Goal: Information Seeking & Learning: Find specific fact

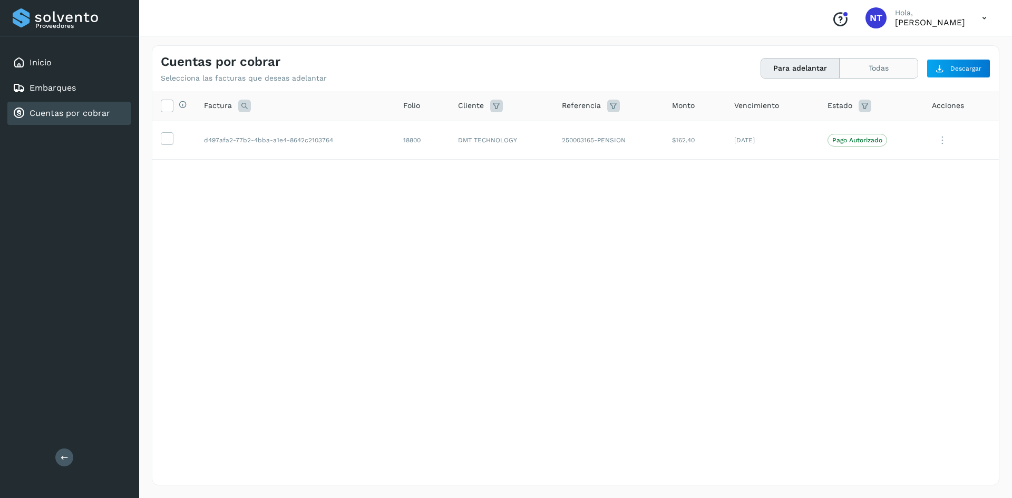
click at [887, 72] on button "Todas" at bounding box center [878, 67] width 78 height 19
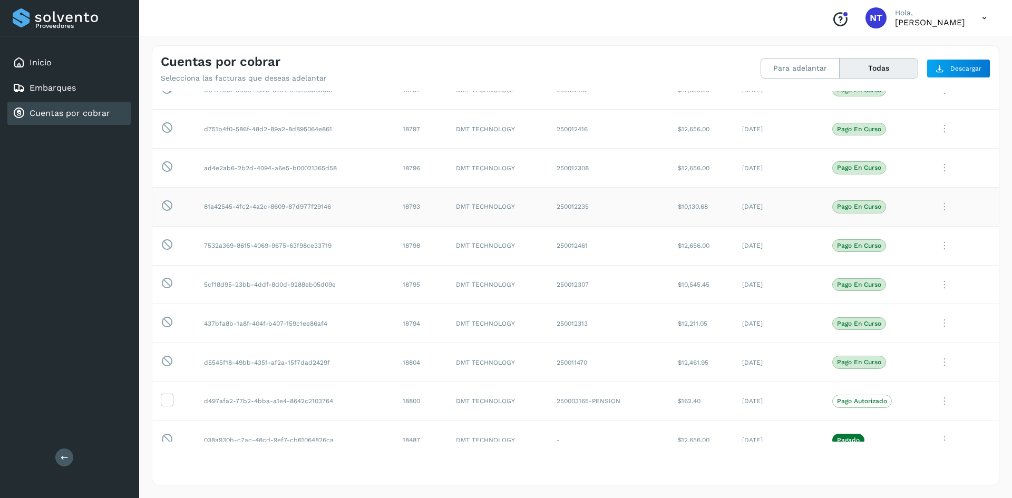
scroll to position [53, 0]
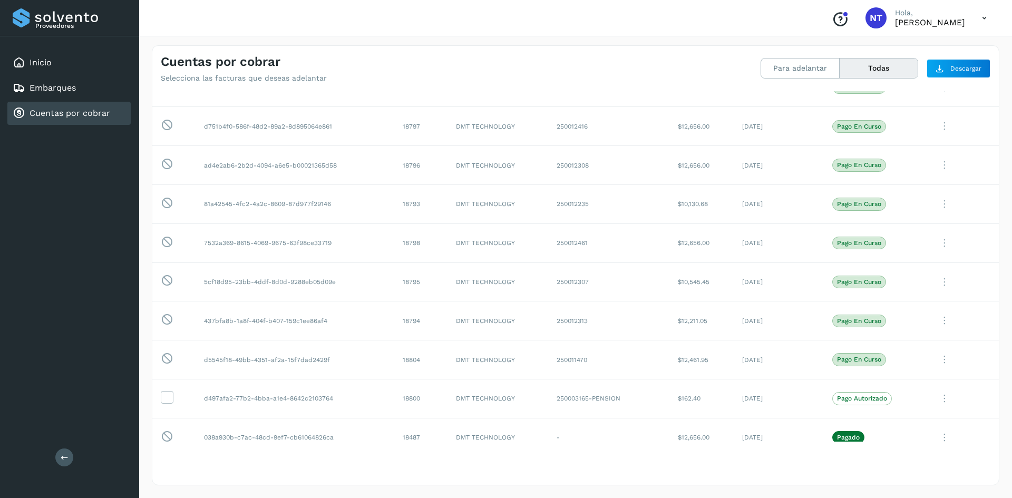
click at [983, 17] on icon at bounding box center [984, 18] width 22 height 22
click at [940, 47] on div "Cerrar sesión" at bounding box center [931, 47] width 125 height 20
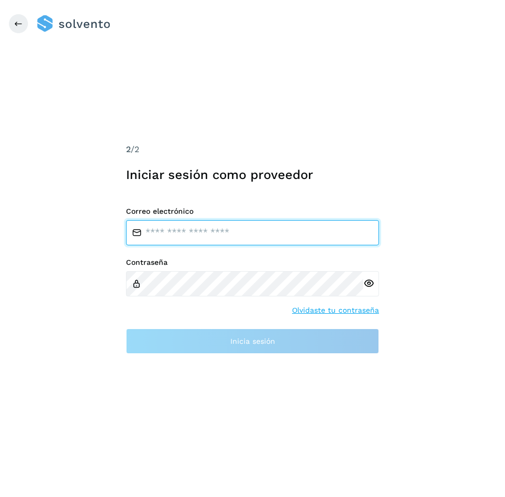
type input "**********"
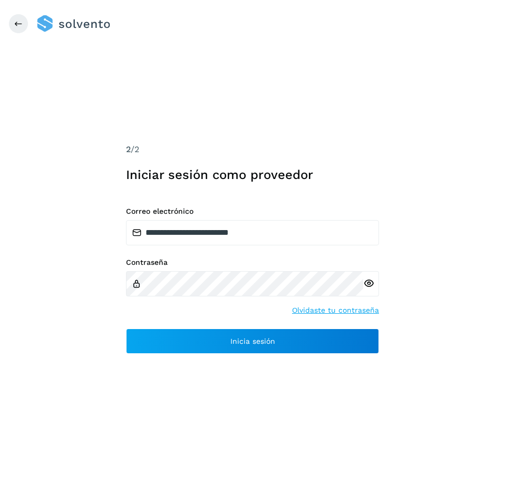
click at [366, 287] on icon at bounding box center [368, 283] width 11 height 11
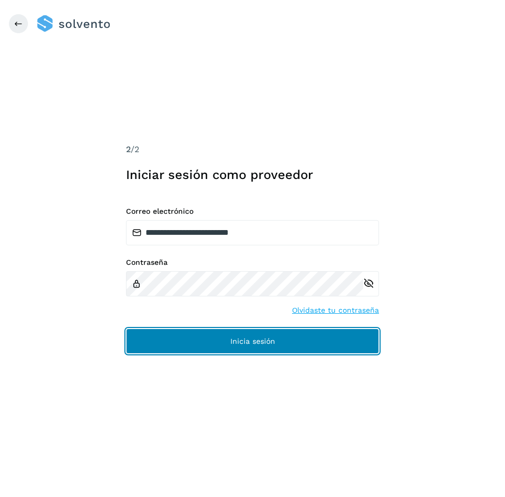
click at [291, 338] on button "Inicia sesión" at bounding box center [252, 341] width 253 height 25
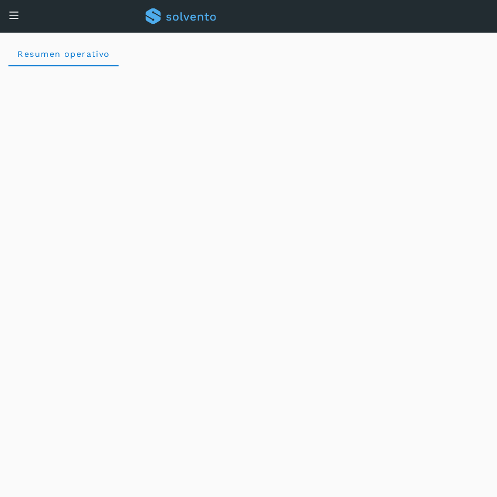
click at [22, 14] on div "Conoce nuestros beneficios NT [PERSON_NAME]" at bounding box center [248, 16] width 497 height 33
click at [17, 17] on icon at bounding box center [13, 14] width 11 height 11
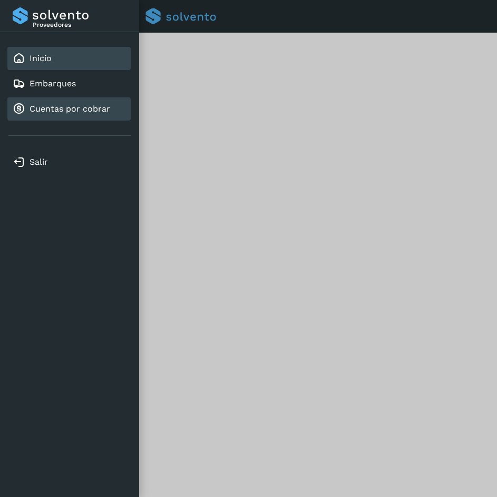
click at [62, 115] on div "Cuentas por cobrar" at bounding box center [61, 109] width 97 height 13
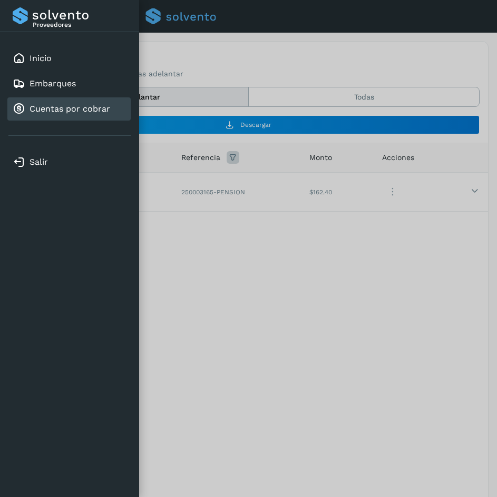
click at [242, 204] on div at bounding box center [248, 248] width 497 height 497
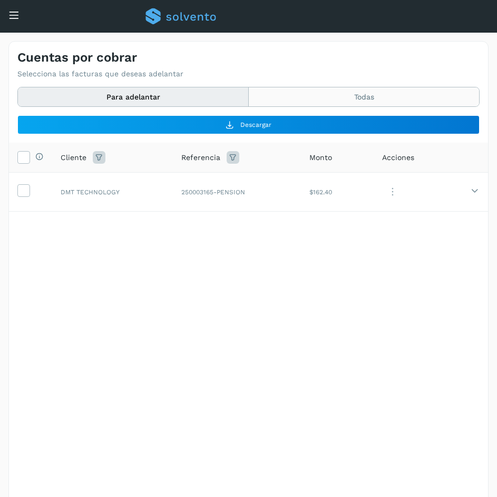
click at [375, 94] on button "Todas" at bounding box center [364, 96] width 230 height 19
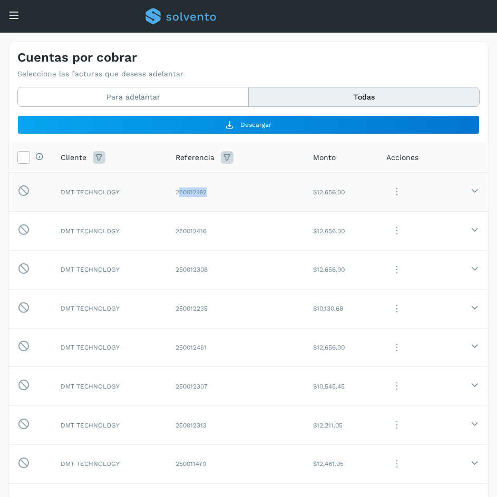
drag, startPoint x: 177, startPoint y: 194, endPoint x: 217, endPoint y: 194, distance: 39.5
click at [217, 194] on td "250012182" at bounding box center [236, 192] width 138 height 39
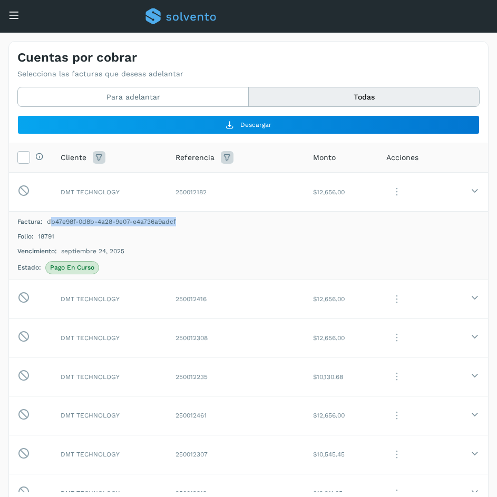
drag, startPoint x: 50, startPoint y: 222, endPoint x: 193, endPoint y: 223, distance: 143.3
click at [193, 223] on div "Factura: db47e98f-0d8b-4a28-9e07-e4a736a9adcf" at bounding box center [248, 221] width 462 height 9
click at [106, 219] on span "db47e98f-0d8b-4a28-9e07-e4a736a9adcf" at bounding box center [111, 221] width 129 height 9
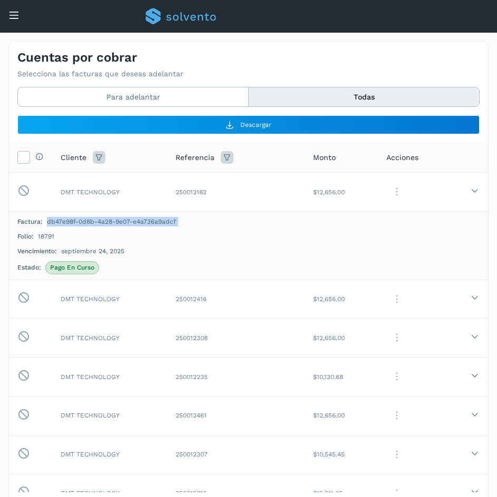
click at [80, 220] on span "db47e98f-0d8b-4a28-9e07-e4a736a9adcf" at bounding box center [111, 221] width 129 height 9
click at [45, 235] on span "18791" at bounding box center [46, 236] width 16 height 9
copy span "18791"
click at [211, 192] on td "250012182" at bounding box center [236, 192] width 138 height 39
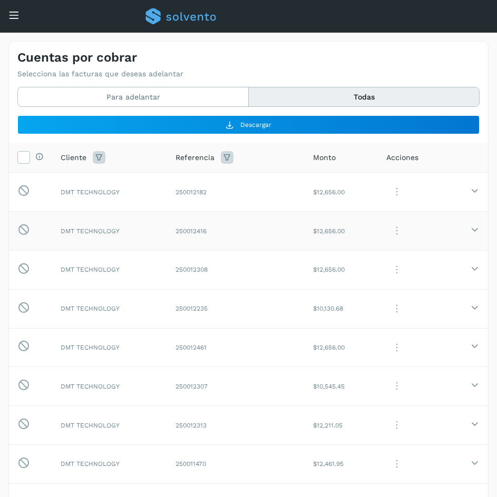
click at [214, 232] on td "250012416" at bounding box center [236, 231] width 138 height 39
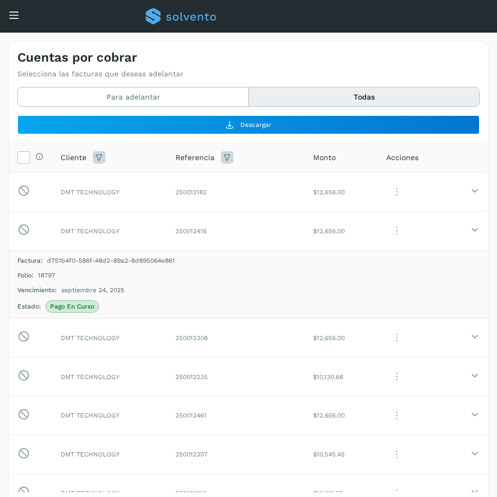
click at [46, 275] on span "18797" at bounding box center [46, 275] width 17 height 9
copy span "18797"
click at [131, 226] on td "DMT TECHNOLOGY" at bounding box center [109, 231] width 115 height 39
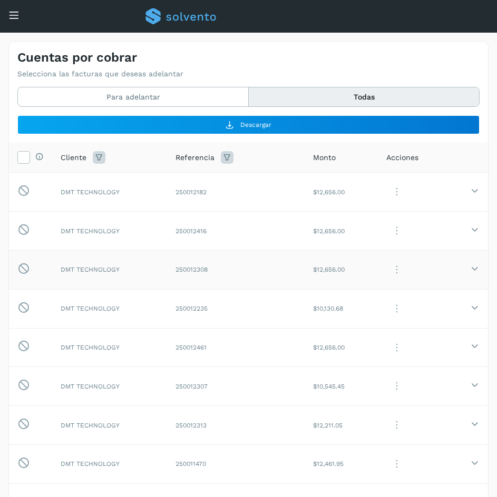
click at [138, 281] on td "DMT TECHNOLOGY" at bounding box center [109, 269] width 115 height 39
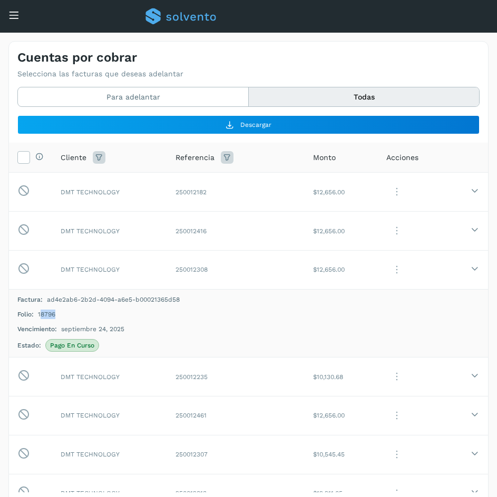
drag, startPoint x: 41, startPoint y: 315, endPoint x: 73, endPoint y: 315, distance: 31.6
click at [73, 315] on div "Folio: 18796" at bounding box center [248, 314] width 462 height 9
click at [49, 316] on span "18796" at bounding box center [46, 314] width 17 height 9
click at [138, 268] on td "DMT TECHNOLOGY" at bounding box center [109, 269] width 115 height 39
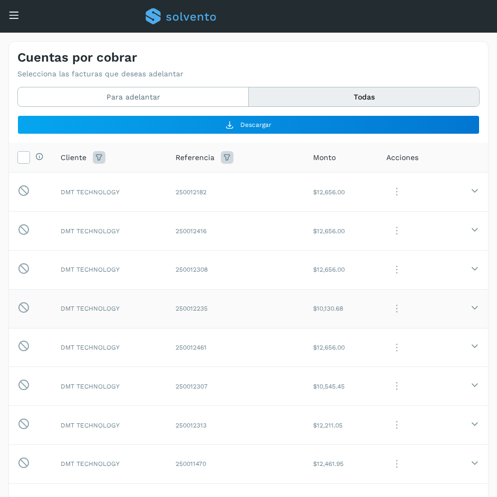
click at [134, 302] on td "DMT TECHNOLOGY" at bounding box center [109, 308] width 115 height 39
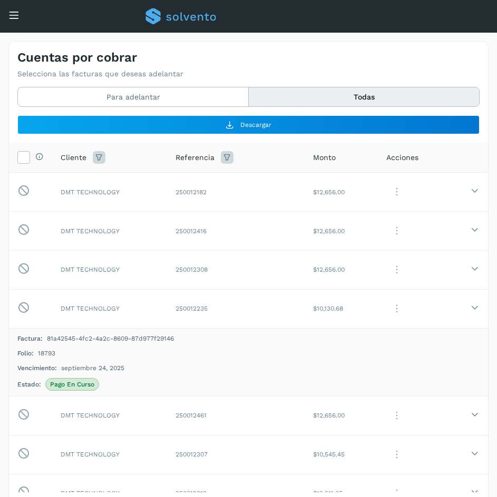
click at [47, 356] on span "18793" at bounding box center [46, 353] width 17 height 9
copy span "18793"
click at [148, 315] on td "DMT TECHNOLOGY" at bounding box center [109, 308] width 115 height 39
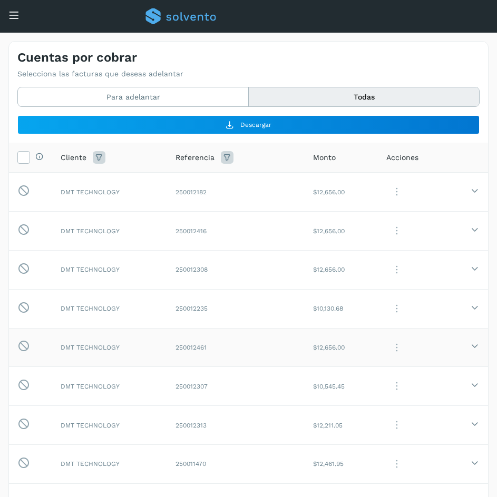
click at [135, 342] on td "DMT TECHNOLOGY" at bounding box center [109, 347] width 115 height 39
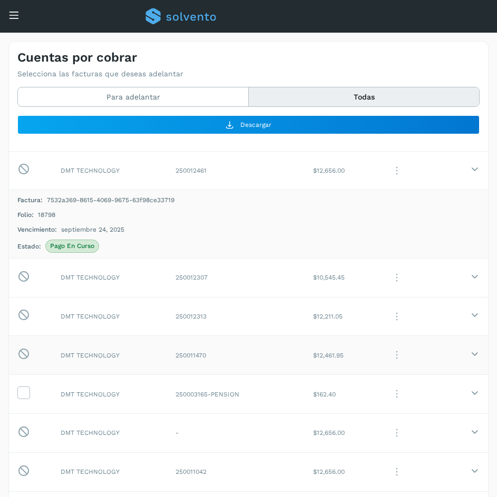
scroll to position [158, 0]
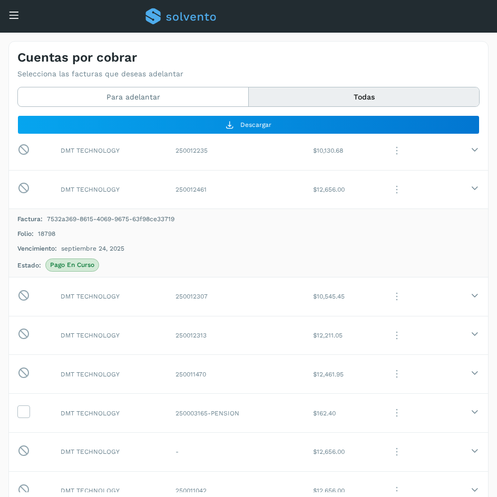
click at [48, 231] on span "18798" at bounding box center [46, 233] width 17 height 9
copy span "18798"
click at [157, 290] on td "DMT TECHNOLOGY" at bounding box center [109, 296] width 115 height 39
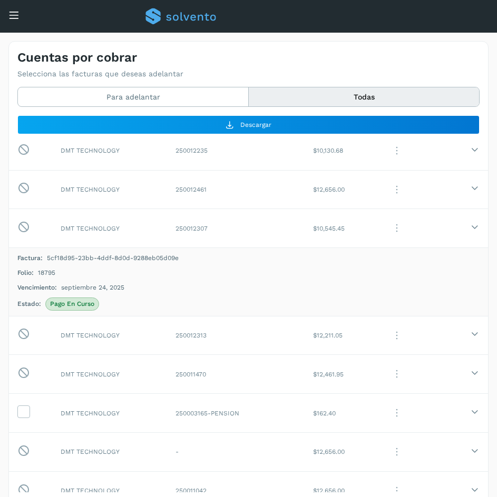
click at [31, 268] on div "Factura: 5cf18d95-23bb-4ddf-8d0d-9288eb05d09e Folio: 18795 Vencimiento: septiem…" at bounding box center [248, 281] width 462 height 57
click at [41, 273] on span "18795" at bounding box center [46, 272] width 17 height 9
copy span "18795"
click at [146, 336] on td "DMT TECHNOLOGY" at bounding box center [109, 335] width 115 height 39
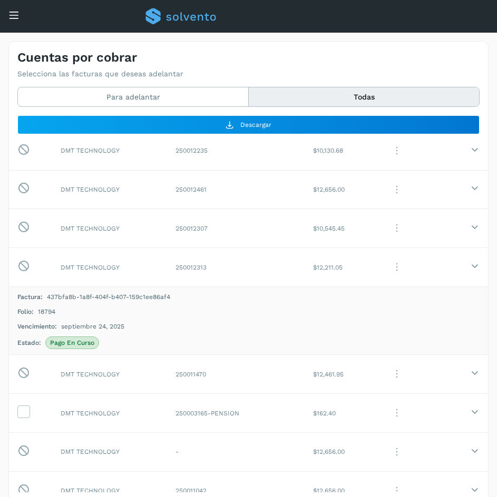
click at [44, 313] on span "18794" at bounding box center [46, 311] width 17 height 9
copy span "18794"
click at [147, 367] on td "DMT TECHNOLOGY" at bounding box center [109, 374] width 115 height 39
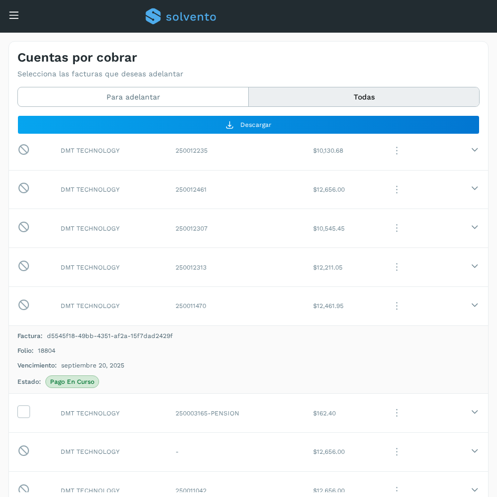
click at [44, 350] on span "18804" at bounding box center [46, 350] width 17 height 9
copy span "18804"
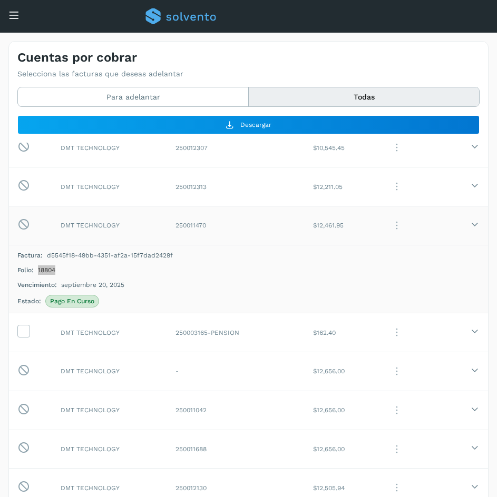
scroll to position [263, 0]
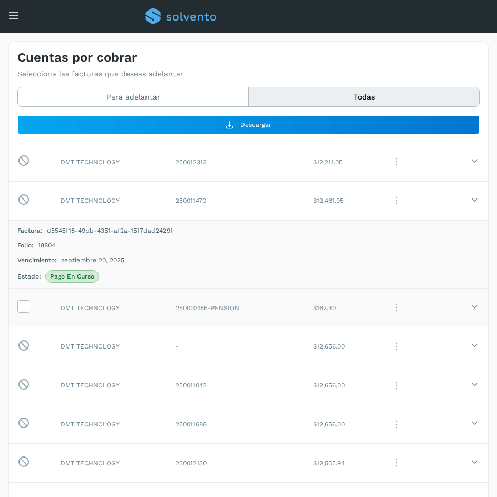
click at [145, 312] on td "DMT TECHNOLOGY" at bounding box center [109, 308] width 115 height 39
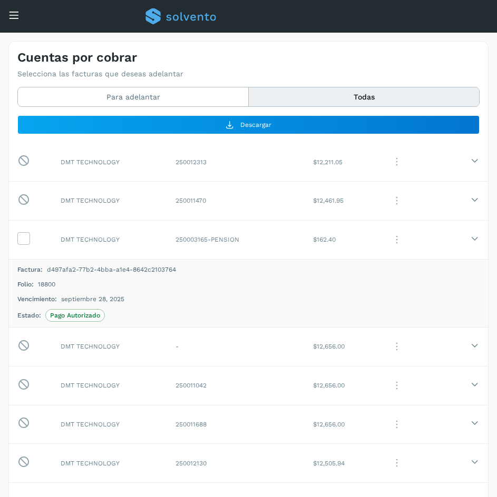
click at [44, 284] on span "18800" at bounding box center [46, 284] width 17 height 9
copy span "18800"
click at [136, 345] on td "DMT TECHNOLOGY" at bounding box center [109, 346] width 115 height 39
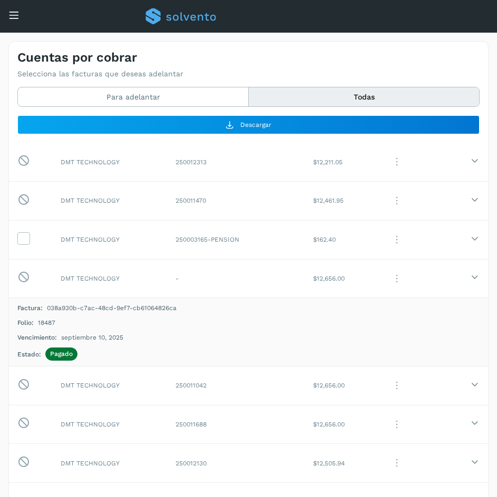
click at [50, 322] on span "18487" at bounding box center [46, 322] width 17 height 9
copy span "18487"
click at [139, 388] on td "DMT TECHNOLOGY" at bounding box center [109, 385] width 115 height 39
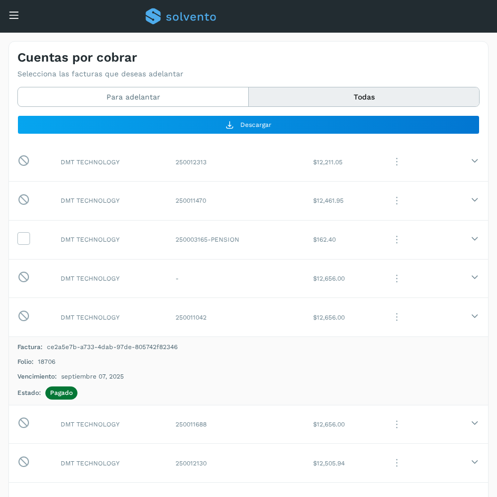
click at [40, 363] on span "18706" at bounding box center [46, 361] width 17 height 9
copy span "18706"
click at [134, 425] on td "DMT TECHNOLOGY" at bounding box center [109, 424] width 115 height 39
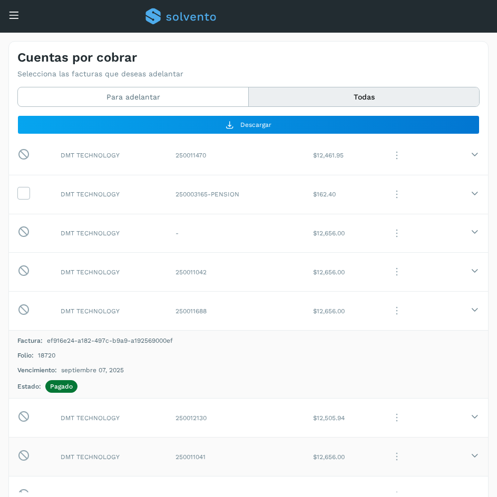
scroll to position [422, 0]
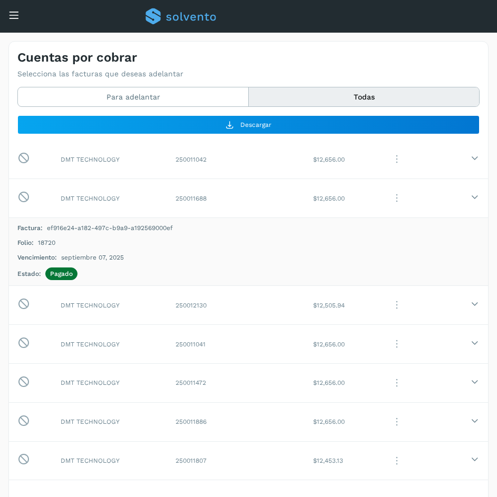
click at [45, 245] on span "18720" at bounding box center [46, 242] width 17 height 9
click at [128, 309] on td "DMT TECHNOLOGY" at bounding box center [109, 305] width 115 height 39
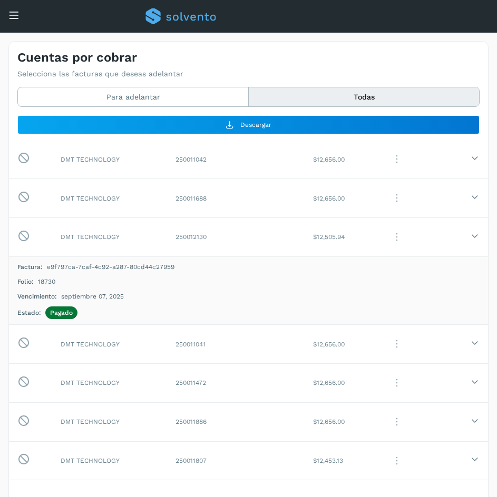
click at [53, 282] on span "18730" at bounding box center [46, 281] width 17 height 9
click at [133, 338] on td "DMT TECHNOLOGY" at bounding box center [109, 344] width 115 height 39
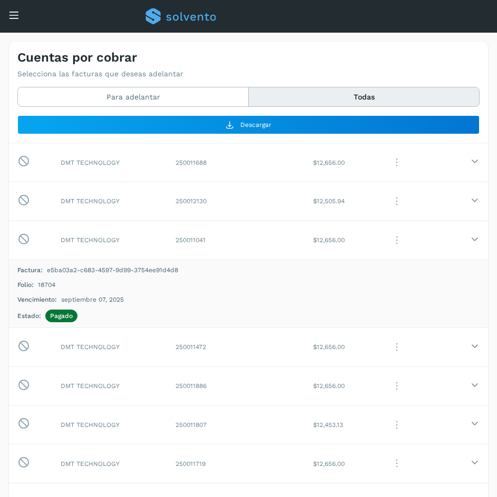
scroll to position [474, 0]
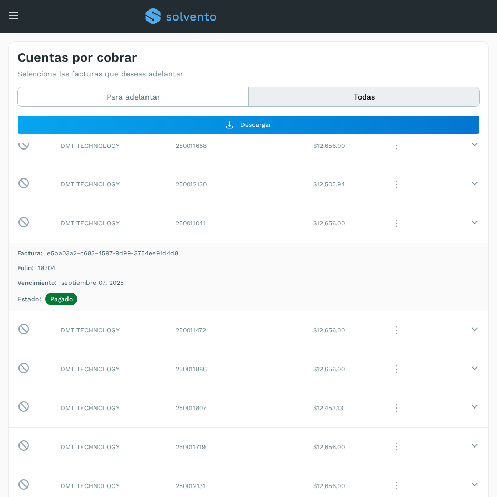
click at [52, 266] on span "18704" at bounding box center [46, 267] width 17 height 9
click at [121, 331] on td "DMT TECHNOLOGY" at bounding box center [109, 330] width 115 height 39
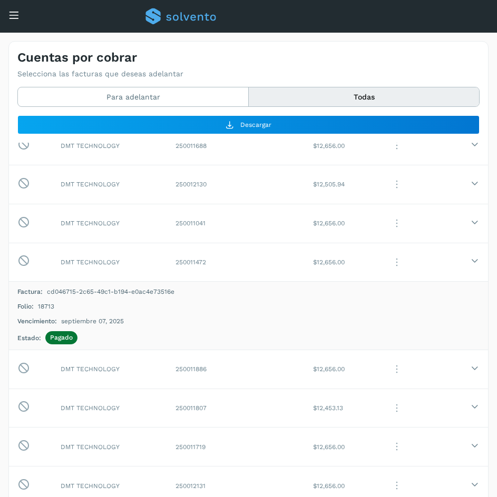
click at [48, 308] on span "18713" at bounding box center [46, 306] width 16 height 9
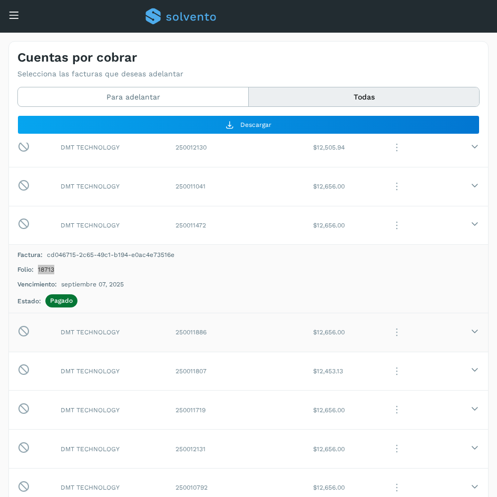
scroll to position [527, 0]
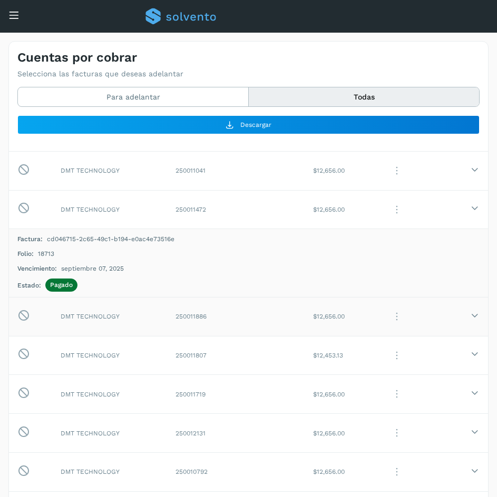
click at [124, 314] on td "DMT TECHNOLOGY" at bounding box center [109, 316] width 115 height 39
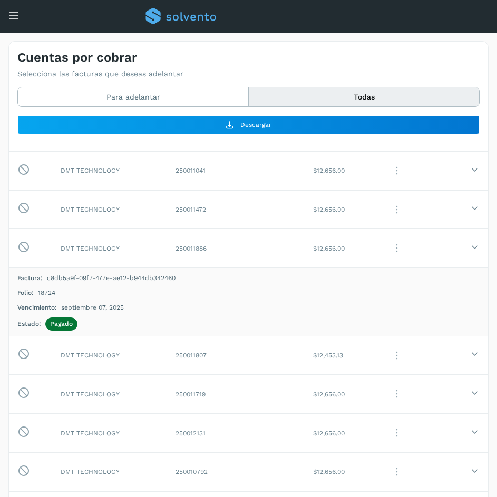
click at [38, 297] on span "18724" at bounding box center [46, 292] width 17 height 9
click at [43, 294] on span "18724" at bounding box center [46, 292] width 17 height 9
click at [44, 294] on span "18724" at bounding box center [46, 292] width 17 height 9
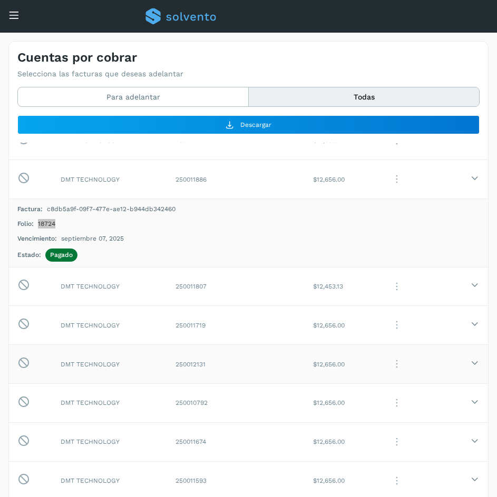
scroll to position [580, 0]
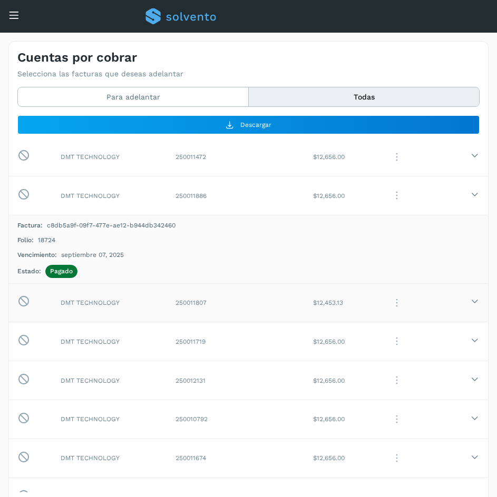
click at [154, 310] on td "DMT TECHNOLOGY" at bounding box center [109, 303] width 115 height 39
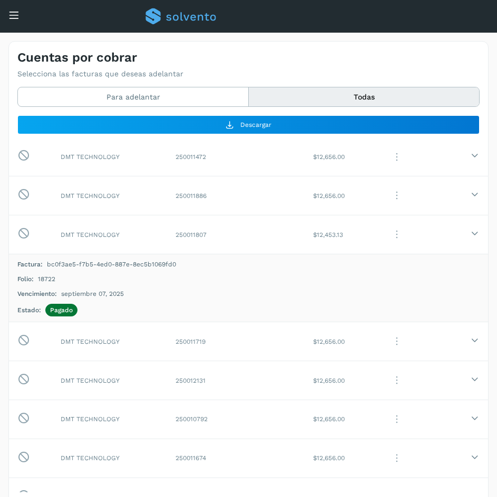
click at [46, 279] on span "18722" at bounding box center [46, 279] width 17 height 9
click at [193, 372] on td "250012131" at bounding box center [236, 380] width 138 height 39
